Goal: Find specific page/section: Find specific page/section

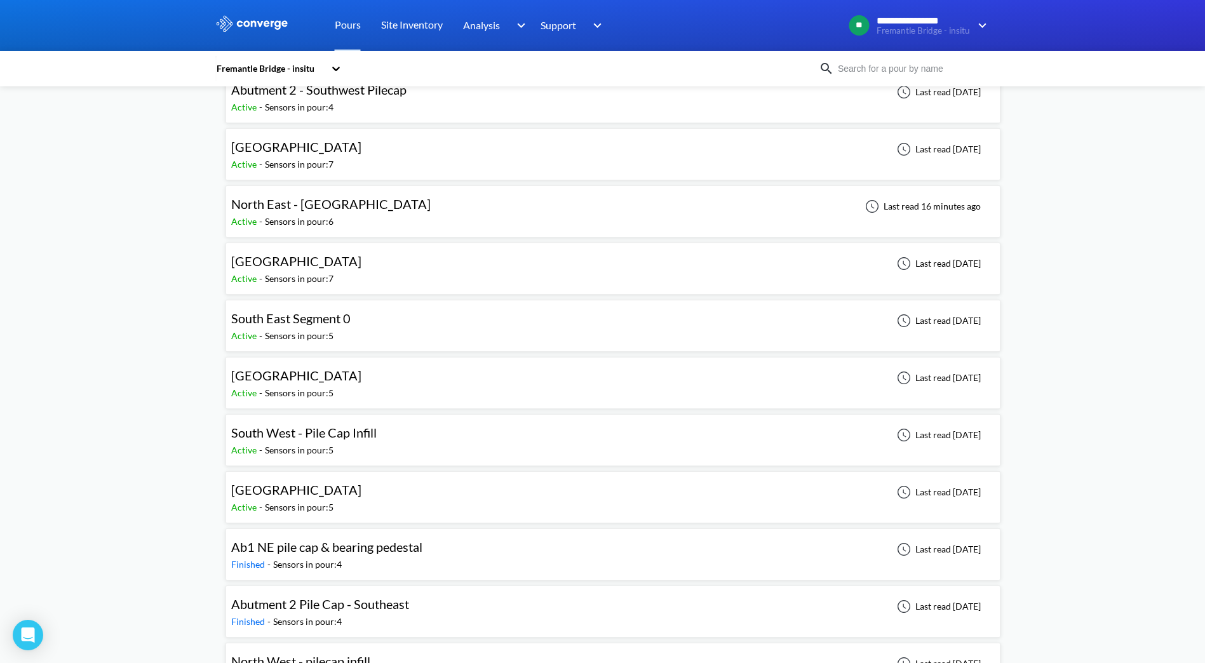
scroll to position [190, 0]
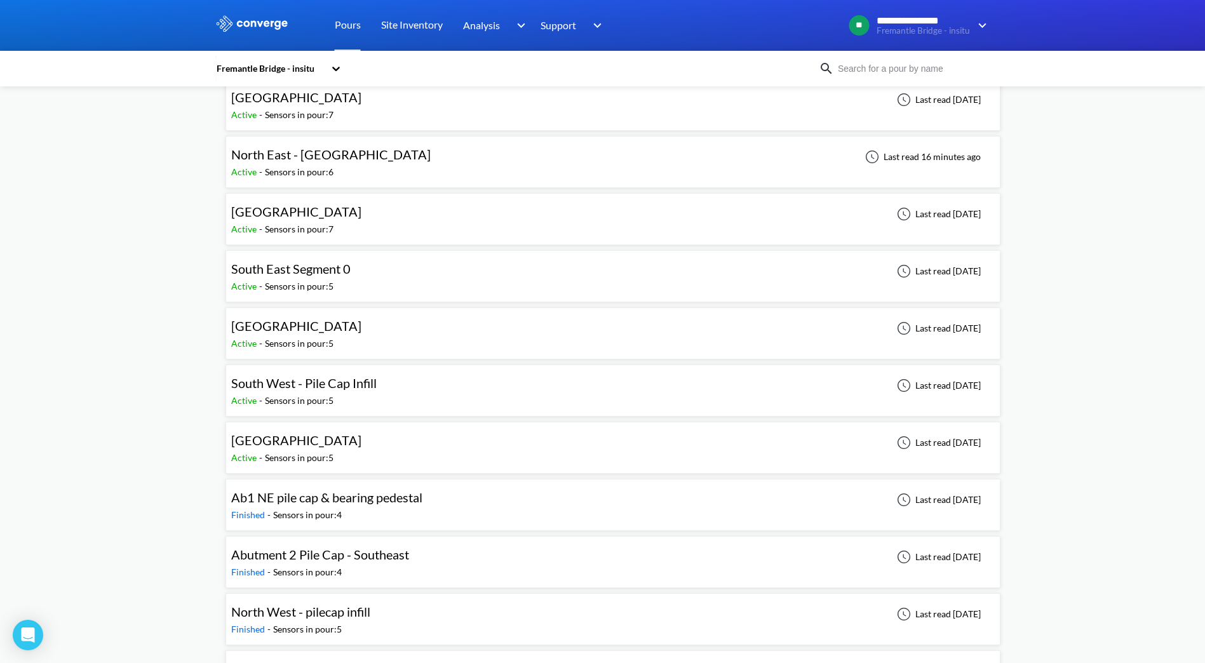
click at [290, 443] on span "[GEOGRAPHIC_DATA]" at bounding box center [296, 439] width 130 height 15
click at [290, 443] on body "**********" at bounding box center [602, 141] width 1205 height 663
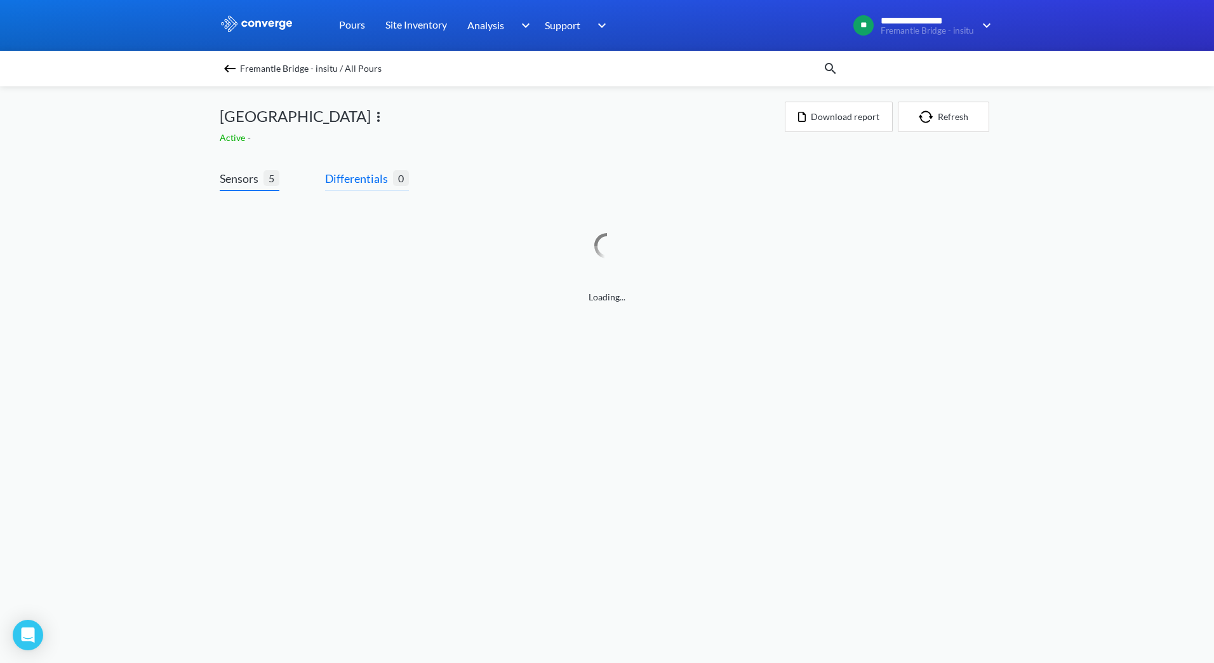
click at [355, 182] on span "Differentials" at bounding box center [359, 179] width 68 height 18
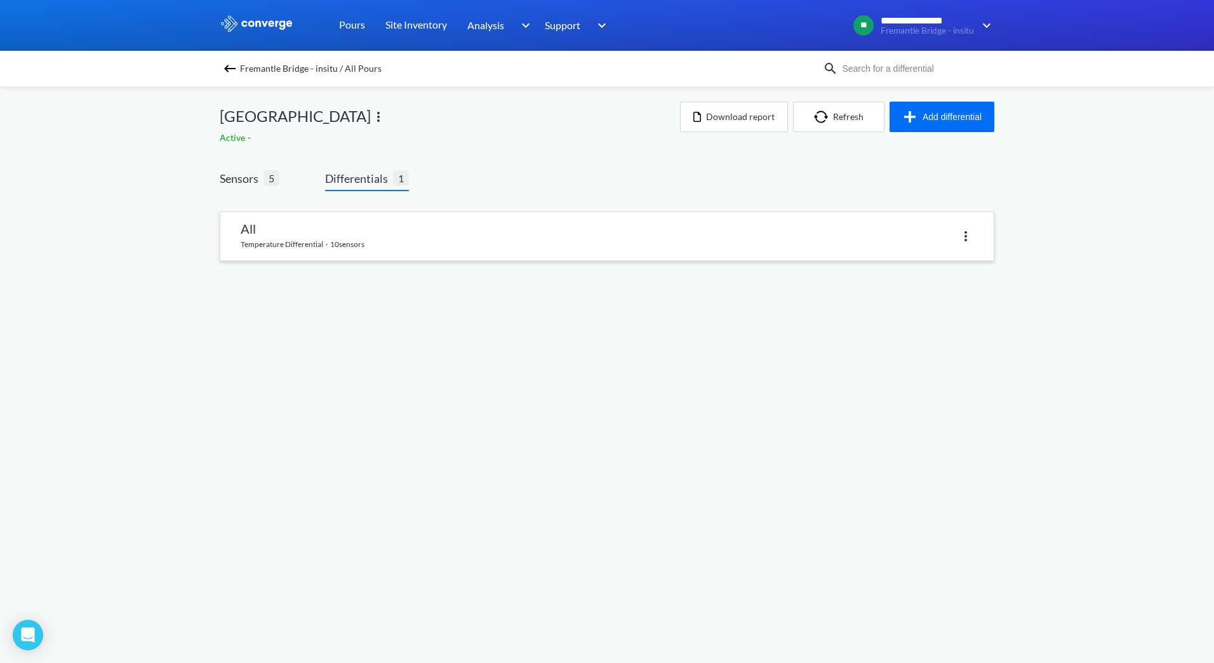
click at [337, 229] on link at bounding box center [606, 236] width 773 height 48
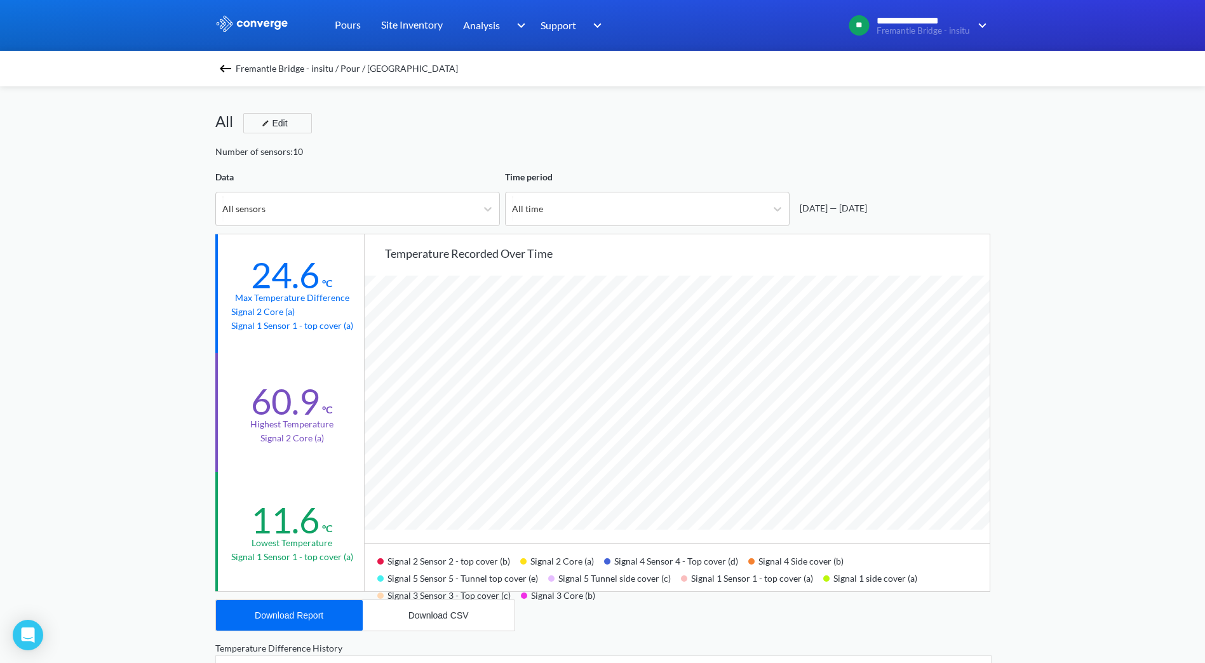
scroll to position [1064, 1205]
click at [350, 22] on link "Pours" at bounding box center [348, 25] width 26 height 51
